Goal: Transaction & Acquisition: Book appointment/travel/reservation

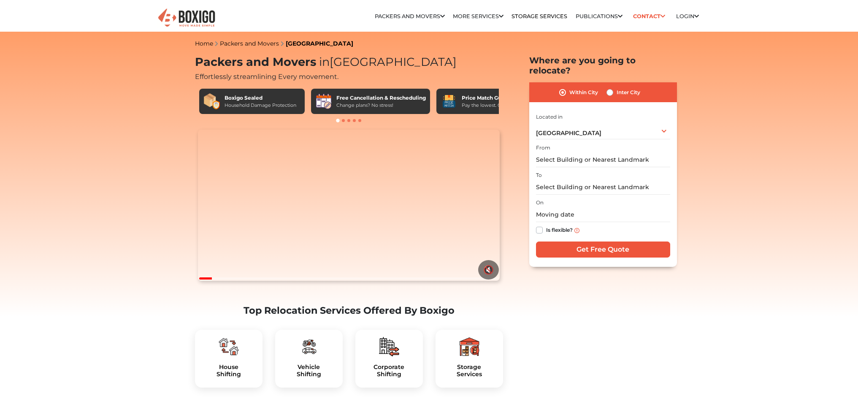
click at [566, 129] on span "[GEOGRAPHIC_DATA]" at bounding box center [568, 133] width 65 height 8
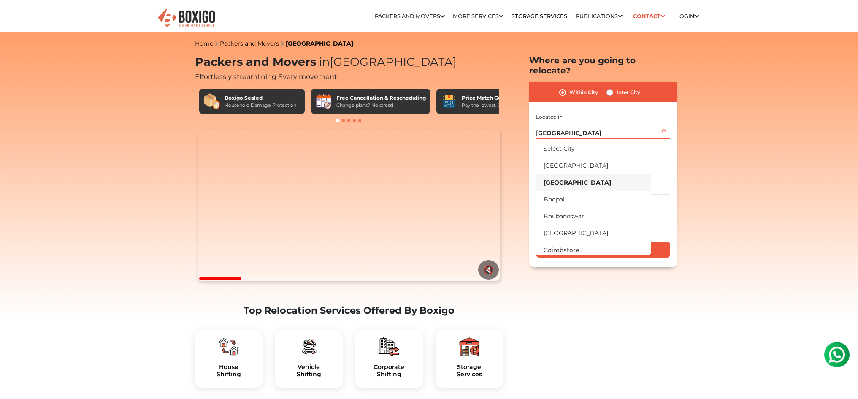
click at [566, 129] on span "[GEOGRAPHIC_DATA]" at bounding box center [568, 133] width 65 height 8
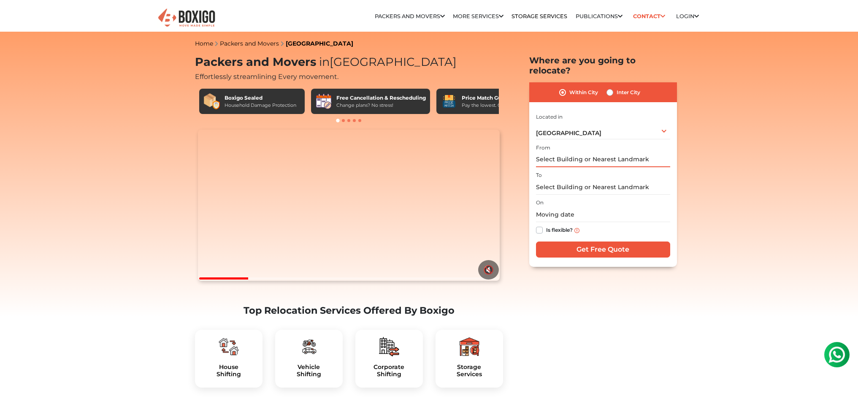
click at [566, 152] on input "text" at bounding box center [603, 159] width 134 height 15
click at [564, 152] on input "text" at bounding box center [603, 159] width 134 height 15
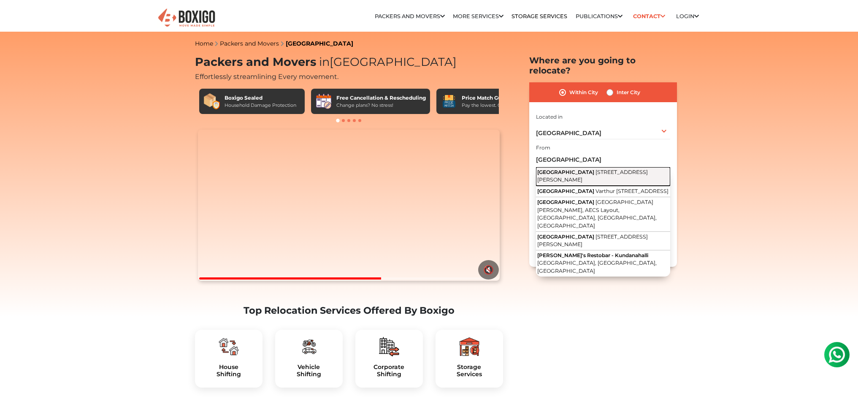
click at [585, 167] on button "Kundalahalli Gate [STREET_ADDRESS][PERSON_NAME]" at bounding box center [603, 176] width 134 height 19
type input "[GEOGRAPHIC_DATA], [STREET_ADDRESS][PERSON_NAME]"
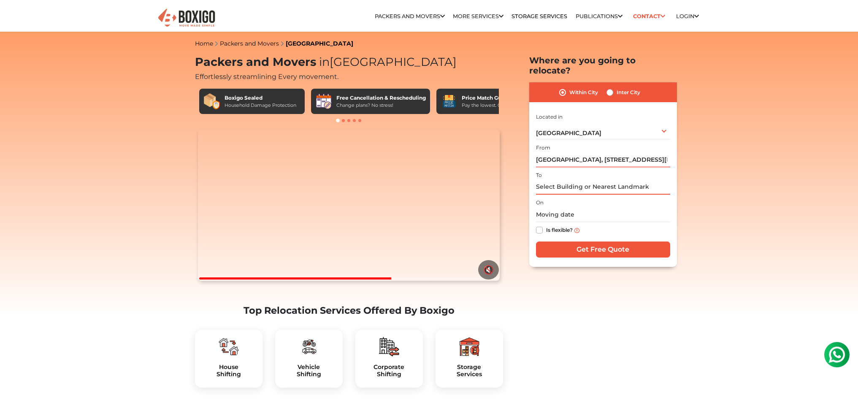
click at [575, 180] on input "text" at bounding box center [603, 187] width 134 height 15
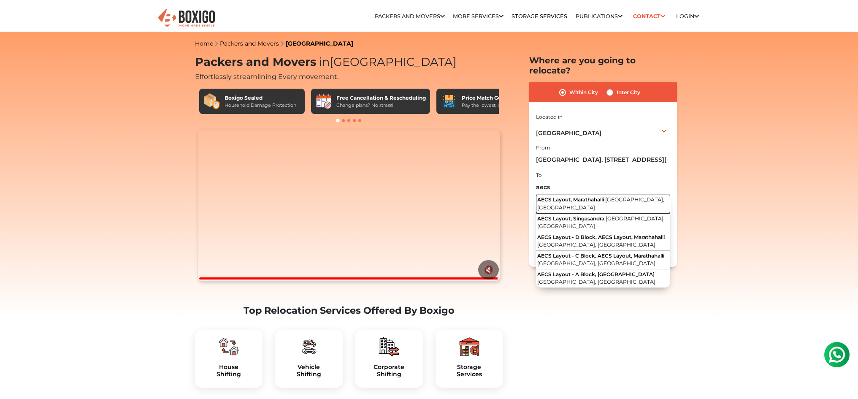
click at [591, 196] on span "AECS Layout, Marathahalli" at bounding box center [570, 199] width 67 height 6
type input "AECS Layout, Marathahalli, [GEOGRAPHIC_DATA], [GEOGRAPHIC_DATA]"
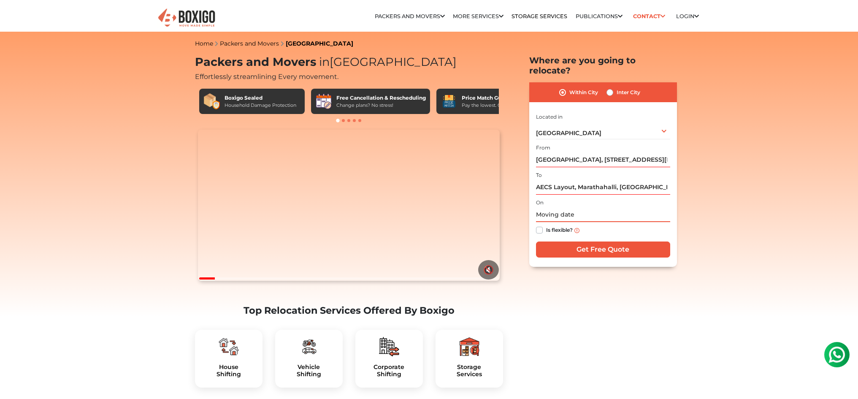
click at [563, 207] on input "text" at bounding box center [603, 214] width 134 height 15
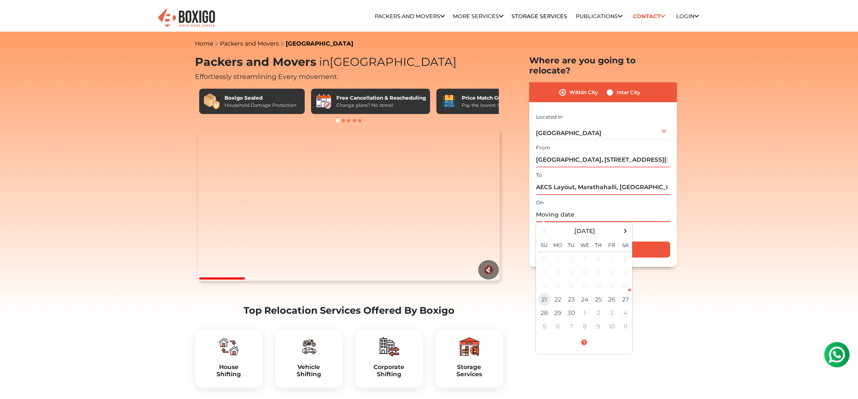
click at [546, 293] on td "21" at bounding box center [545, 300] width 14 height 14
type input "[DATE] 10:18 AM"
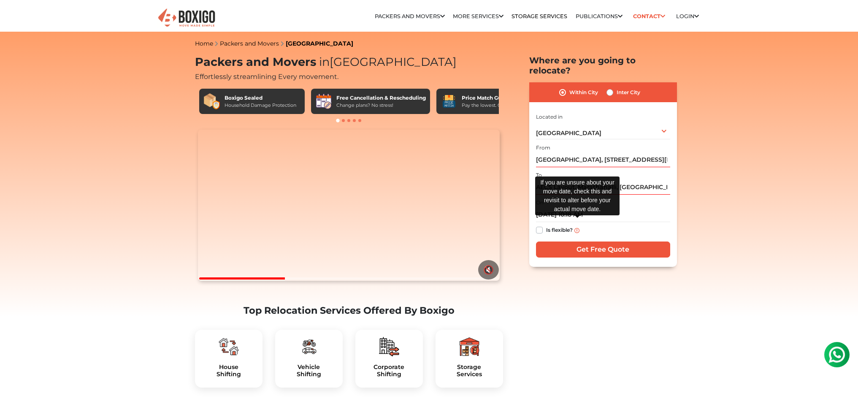
click at [577, 228] on img at bounding box center [576, 230] width 5 height 5
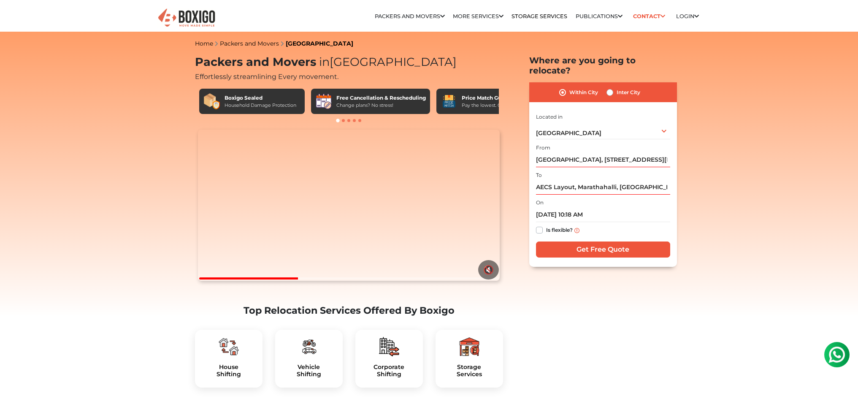
click at [561, 225] on label "Is flexible?" at bounding box center [559, 229] width 27 height 9
click at [543, 225] on input "Is flexible?" at bounding box center [539, 229] width 7 height 8
click at [553, 225] on label "Is flexible?" at bounding box center [559, 229] width 27 height 9
click at [543, 225] on input "Is flexible?" at bounding box center [539, 229] width 7 height 8
checkbox input "false"
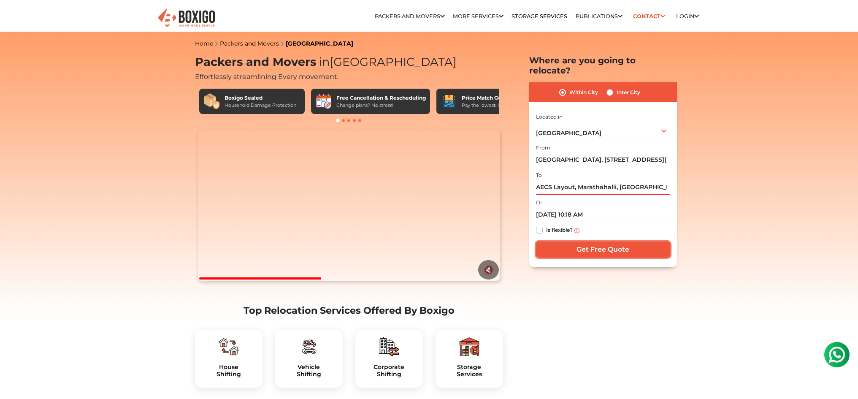
click at [589, 241] on input "Get Free Quote" at bounding box center [603, 249] width 134 height 16
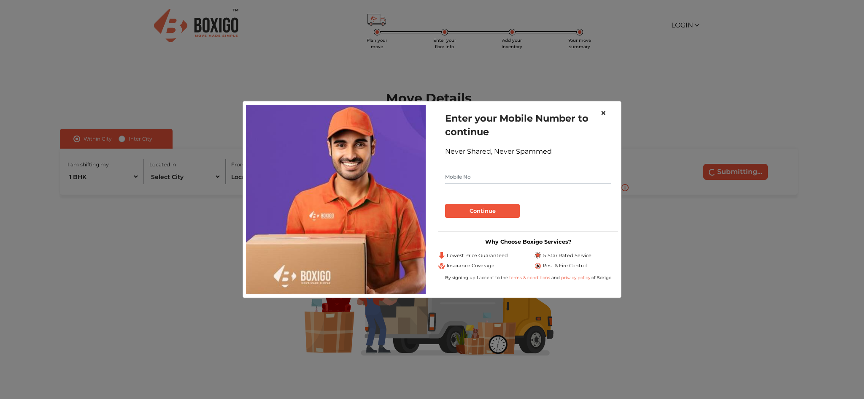
click at [601, 114] on span "×" at bounding box center [604, 113] width 6 height 12
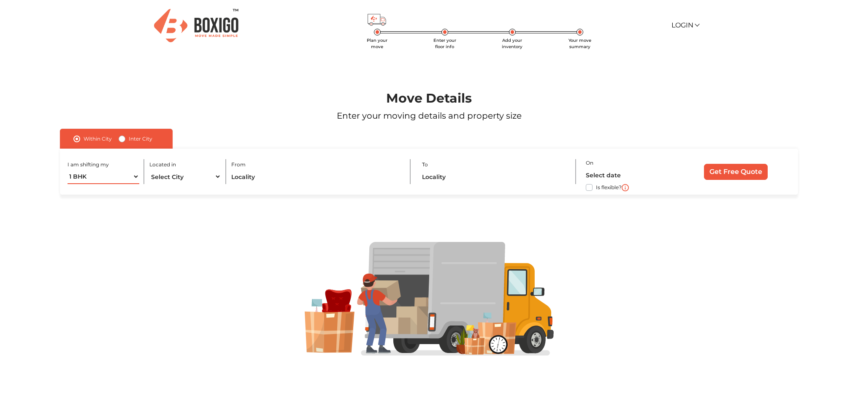
click at [92, 176] on select "1 BHK 2 BHK 3 BHK 3 + BHK FEW ITEMS" at bounding box center [104, 176] width 72 height 15
click at [218, 254] on div at bounding box center [428, 299] width 789 height 114
click at [178, 181] on select "Select City Bangalore Bengaluru Bhopal Bhubaneswar Chennai Coimbatore Cuttack D…" at bounding box center [185, 176] width 72 height 15
select select "[GEOGRAPHIC_DATA]"
click at [149, 169] on select "Select City Bangalore Bengaluru Bhopal Bhubaneswar Chennai Coimbatore Cuttack D…" at bounding box center [185, 176] width 72 height 15
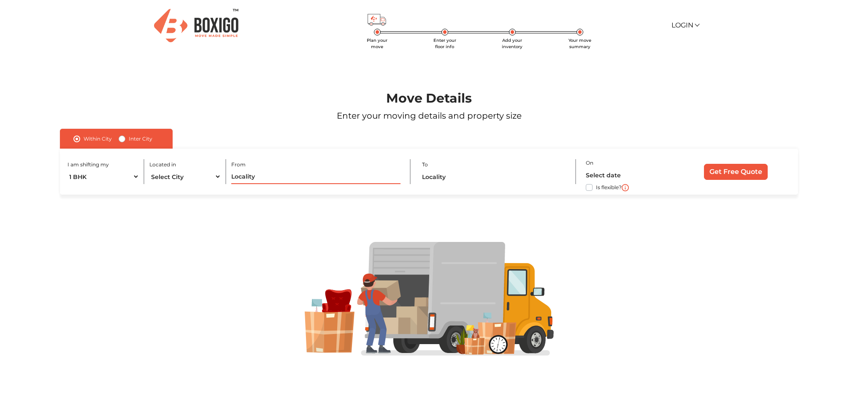
click at [255, 172] on input "text" at bounding box center [315, 176] width 169 height 15
click at [260, 176] on input "text" at bounding box center [315, 176] width 169 height 15
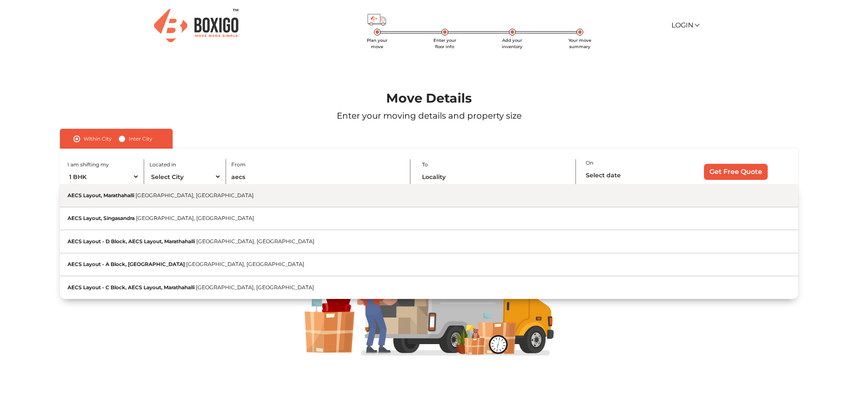
click at [229, 198] on button "AECS Layout, Marathahalli Bengaluru, Karnataka" at bounding box center [429, 195] width 738 height 23
type input "AECS Layout, Marathahalli, [GEOGRAPHIC_DATA], [GEOGRAPHIC_DATA]"
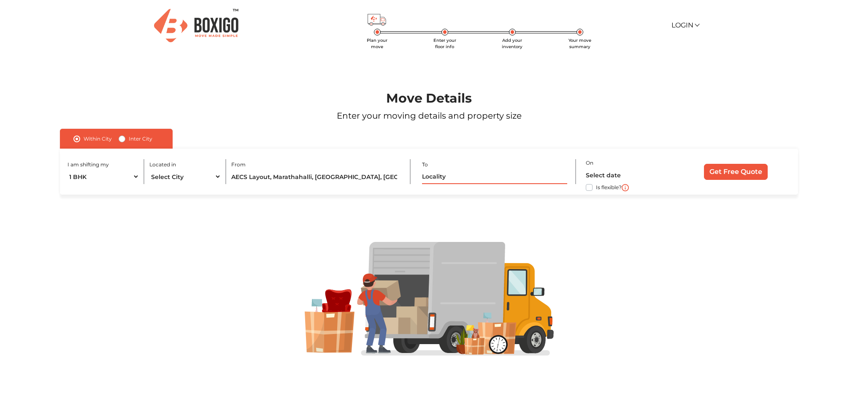
click at [450, 180] on input "text" at bounding box center [494, 176] width 145 height 15
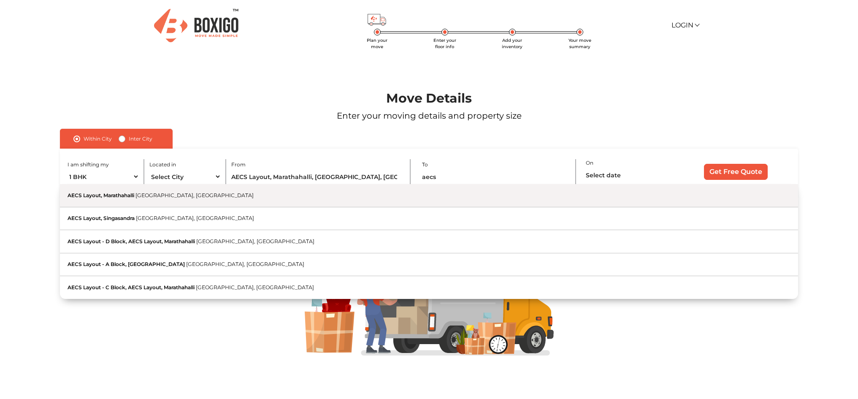
click at [380, 201] on button "AECS Layout, Marathahalli Bengaluru, Karnataka" at bounding box center [429, 195] width 738 height 23
type input "AECS Layout, Marathahalli, [GEOGRAPHIC_DATA], [GEOGRAPHIC_DATA]"
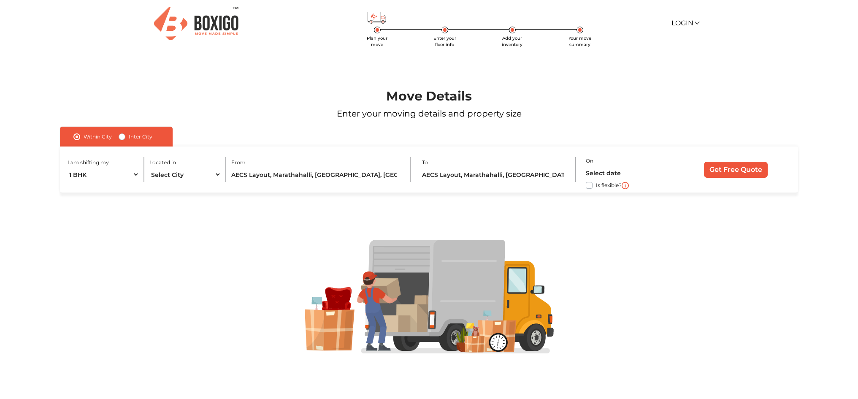
scroll to position [5, 0]
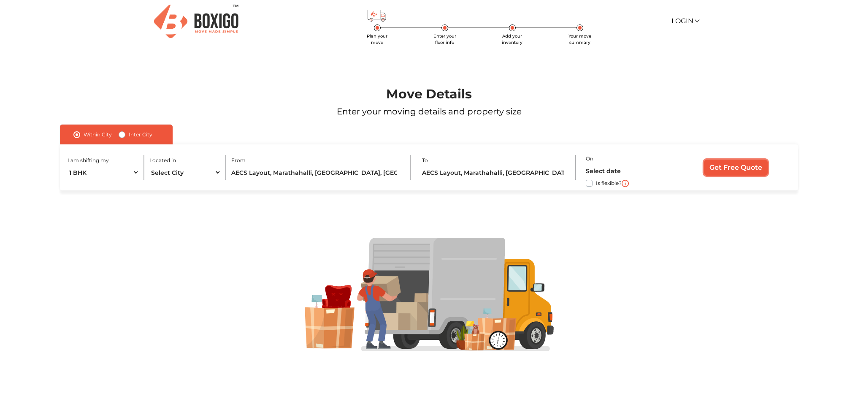
click at [729, 168] on input "Get Free Quote" at bounding box center [736, 168] width 64 height 16
click at [601, 160] on label "required" at bounding box center [606, 159] width 22 height 8
click at [472, 161] on label "From and To cannot be same." at bounding box center [468, 161] width 76 height 8
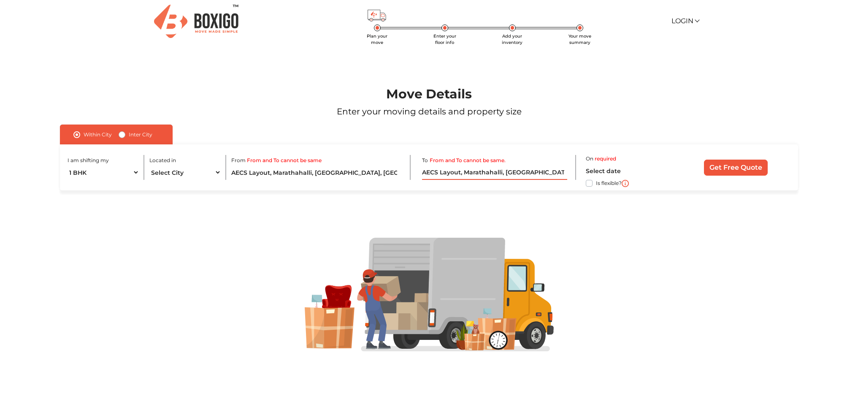
click at [433, 174] on input "AECS Layout, Marathahalli, [GEOGRAPHIC_DATA], [GEOGRAPHIC_DATA]" at bounding box center [494, 172] width 145 height 15
click at [356, 203] on div at bounding box center [429, 294] width 802 height 209
click at [345, 176] on input "AECS Layout, Marathahalli, [GEOGRAPHIC_DATA], [GEOGRAPHIC_DATA]" at bounding box center [315, 172] width 169 height 15
click at [343, 174] on input "AECS Layout, Marathahalli, [GEOGRAPHIC_DATA], [GEOGRAPHIC_DATA]" at bounding box center [315, 172] width 169 height 15
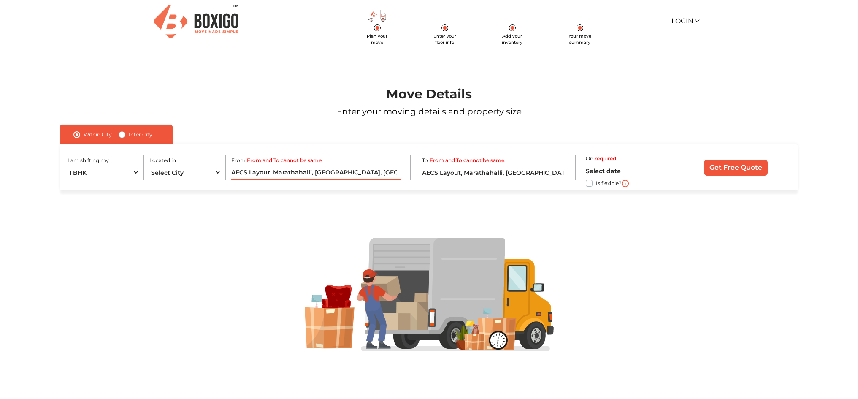
click at [343, 174] on input "AECS Layout, Marathahalli, [GEOGRAPHIC_DATA], [GEOGRAPHIC_DATA]" at bounding box center [315, 172] width 169 height 15
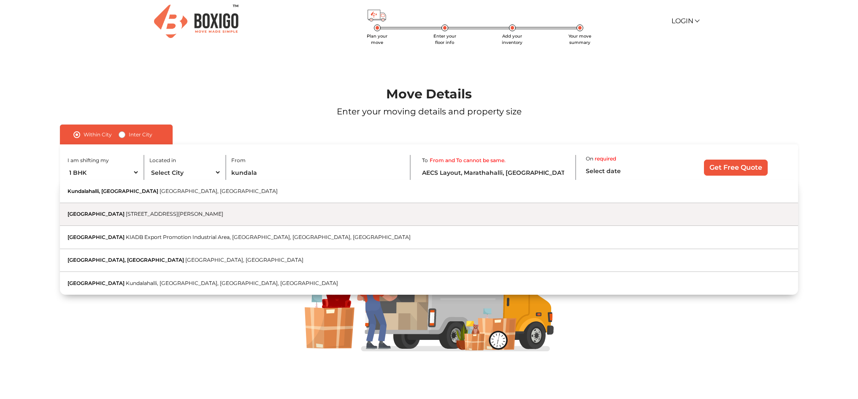
click at [169, 216] on span "[STREET_ADDRESS][PERSON_NAME]" at bounding box center [175, 214] width 98 height 6
type input "[GEOGRAPHIC_DATA], [STREET_ADDRESS][PERSON_NAME]"
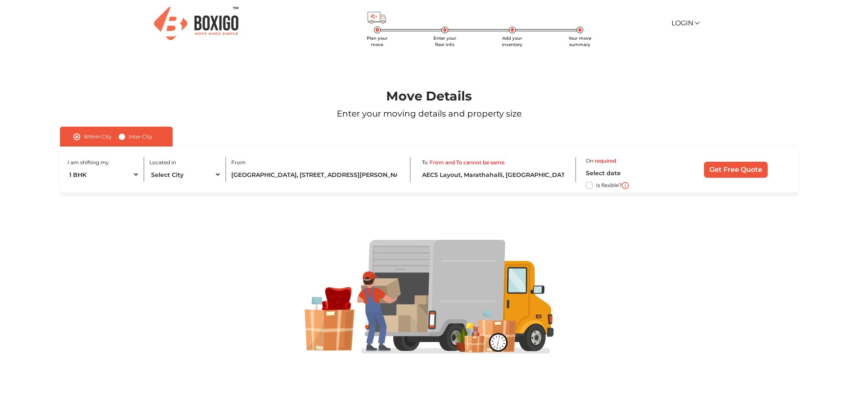
scroll to position [0, 0]
